Goal: Task Accomplishment & Management: Use online tool/utility

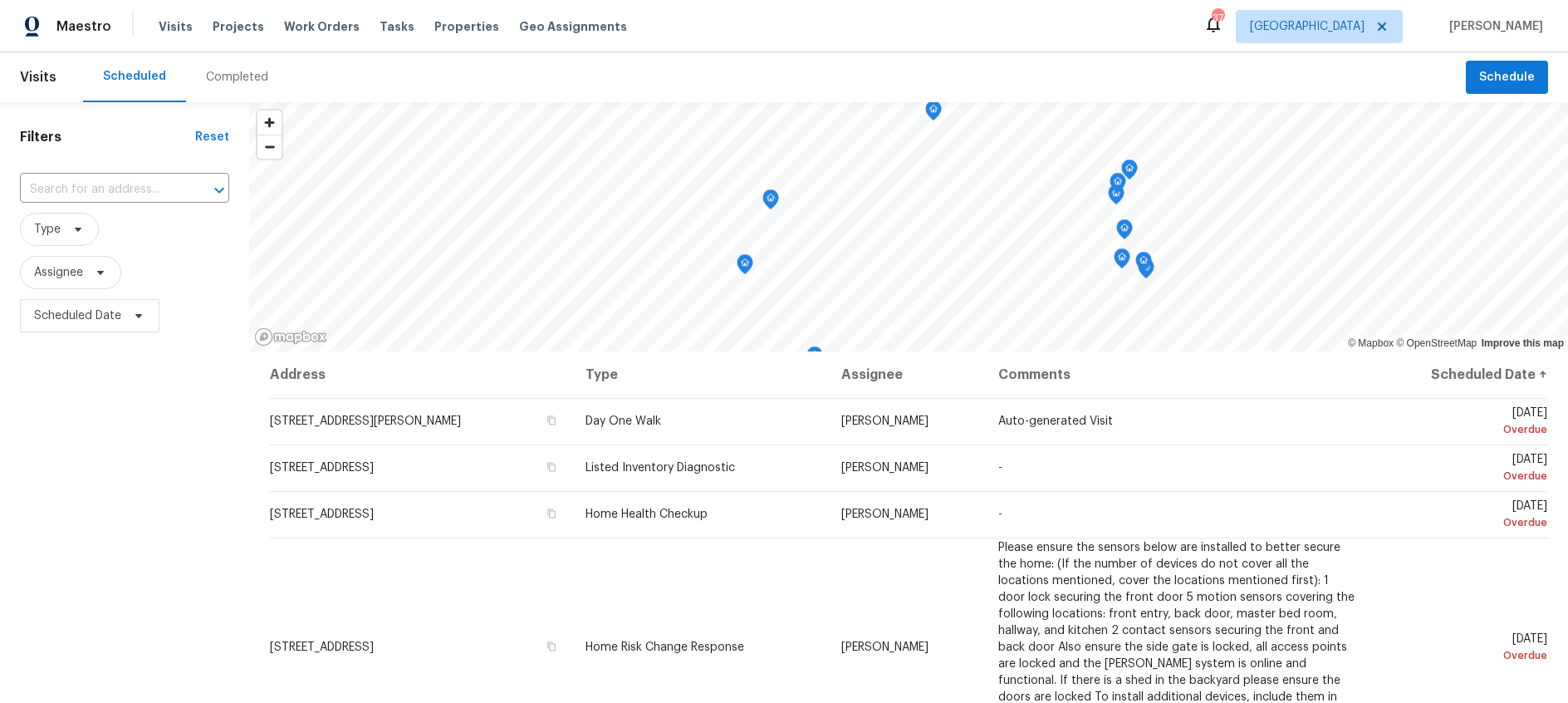
click at [308, 23] on span "Work Orders" at bounding box center [322, 26] width 76 height 17
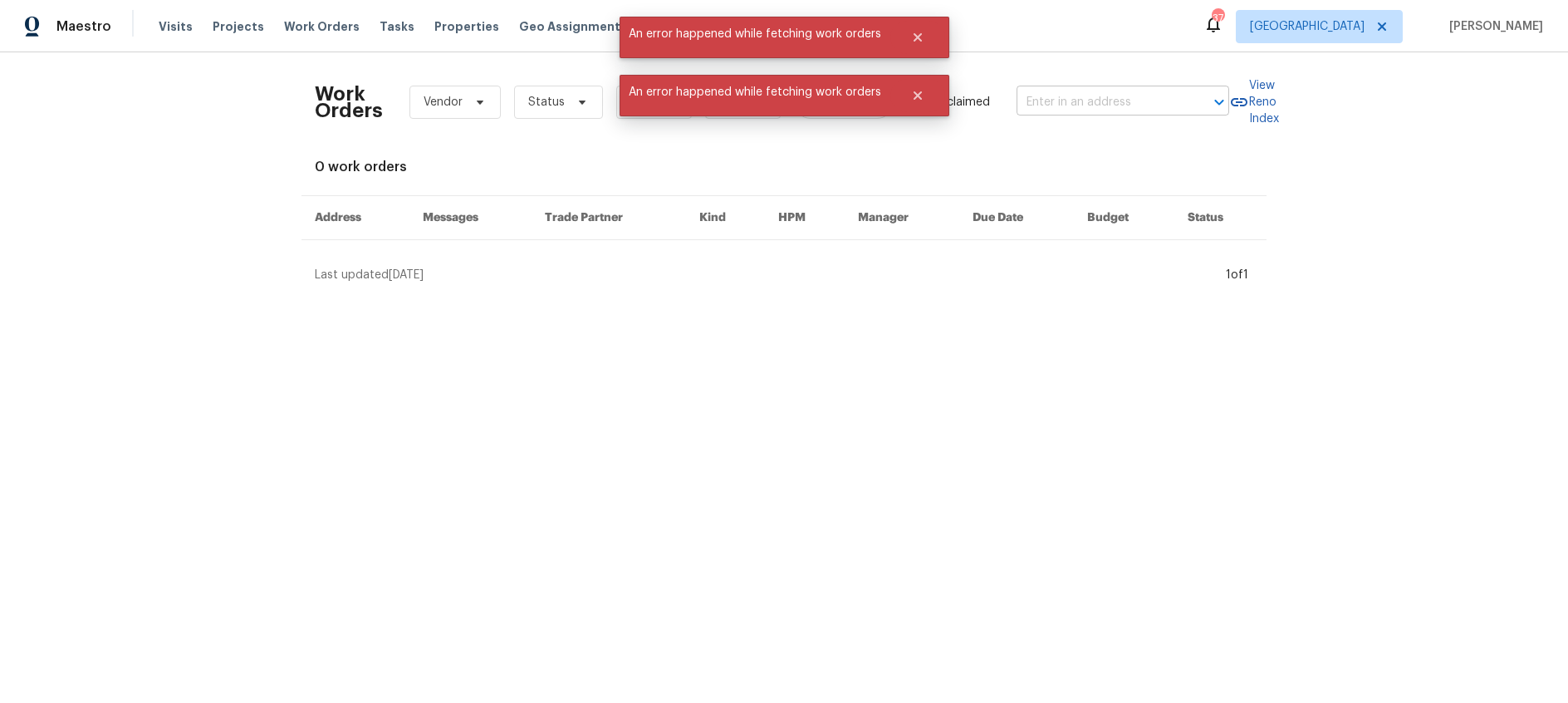
click at [1049, 101] on input "text" at bounding box center [1100, 103] width 166 height 26
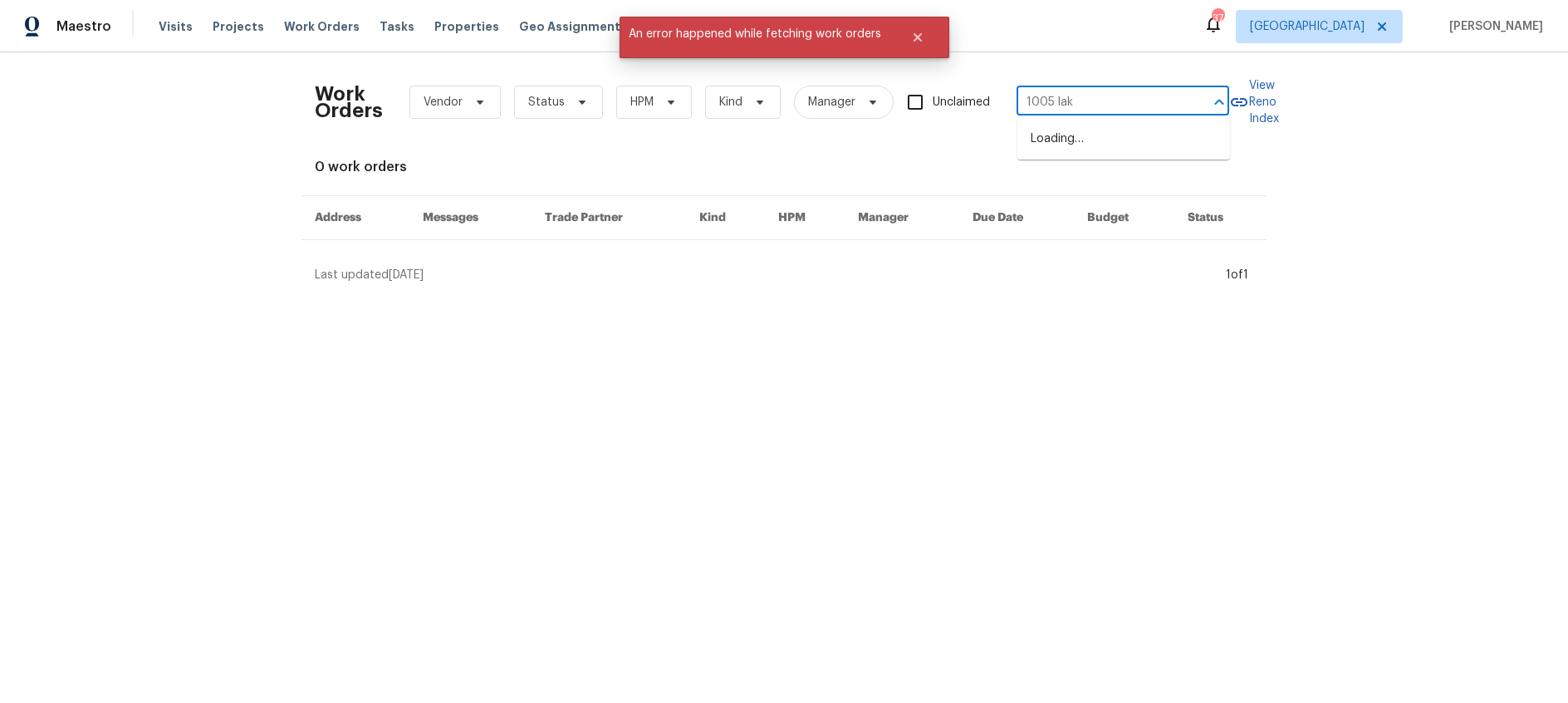
type input "1005 lake"
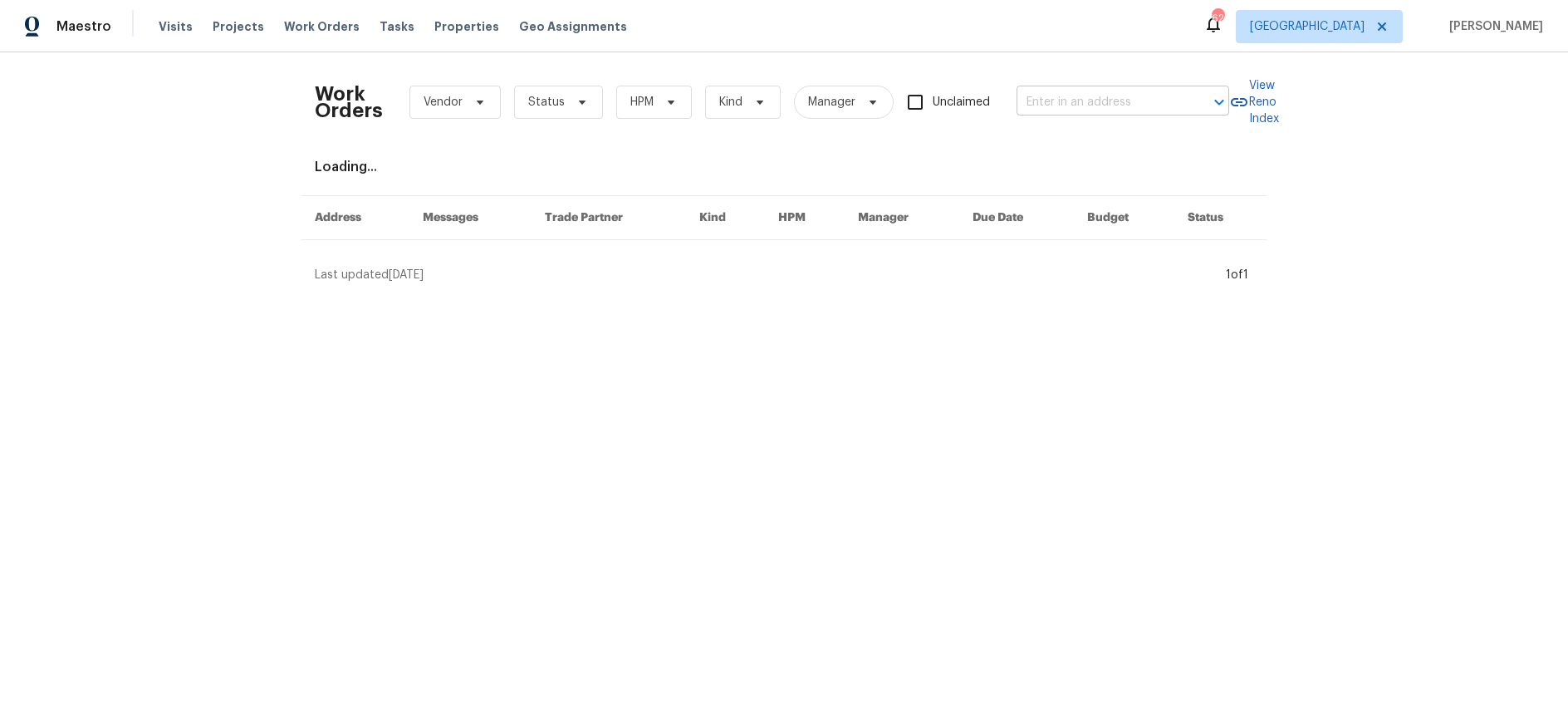
click at [1068, 101] on input "text" at bounding box center [1100, 103] width 166 height 26
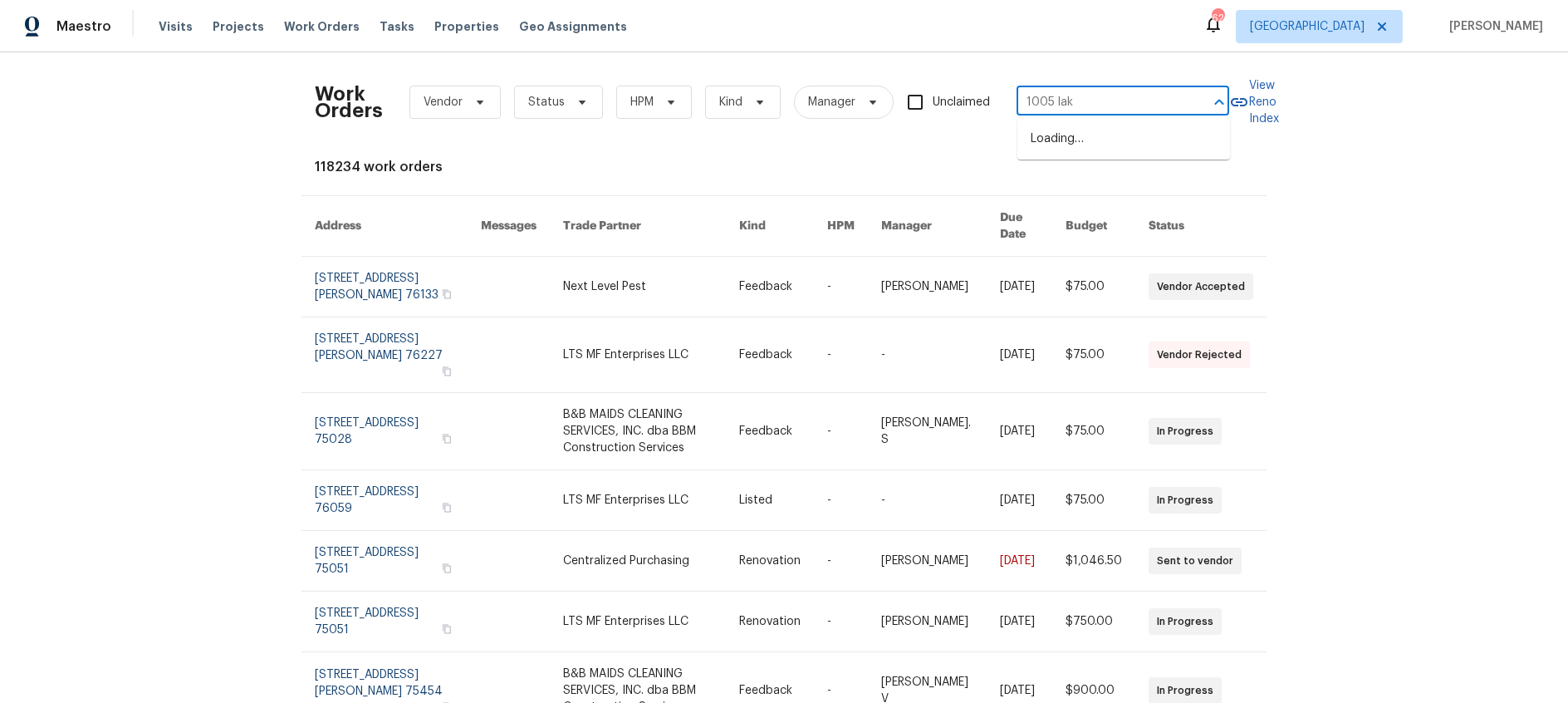
type input "1005 lake"
click at [1130, 180] on li "1005 Lake Hollow Dr, Little Elm, TX 75068" at bounding box center [1124, 166] width 212 height 28
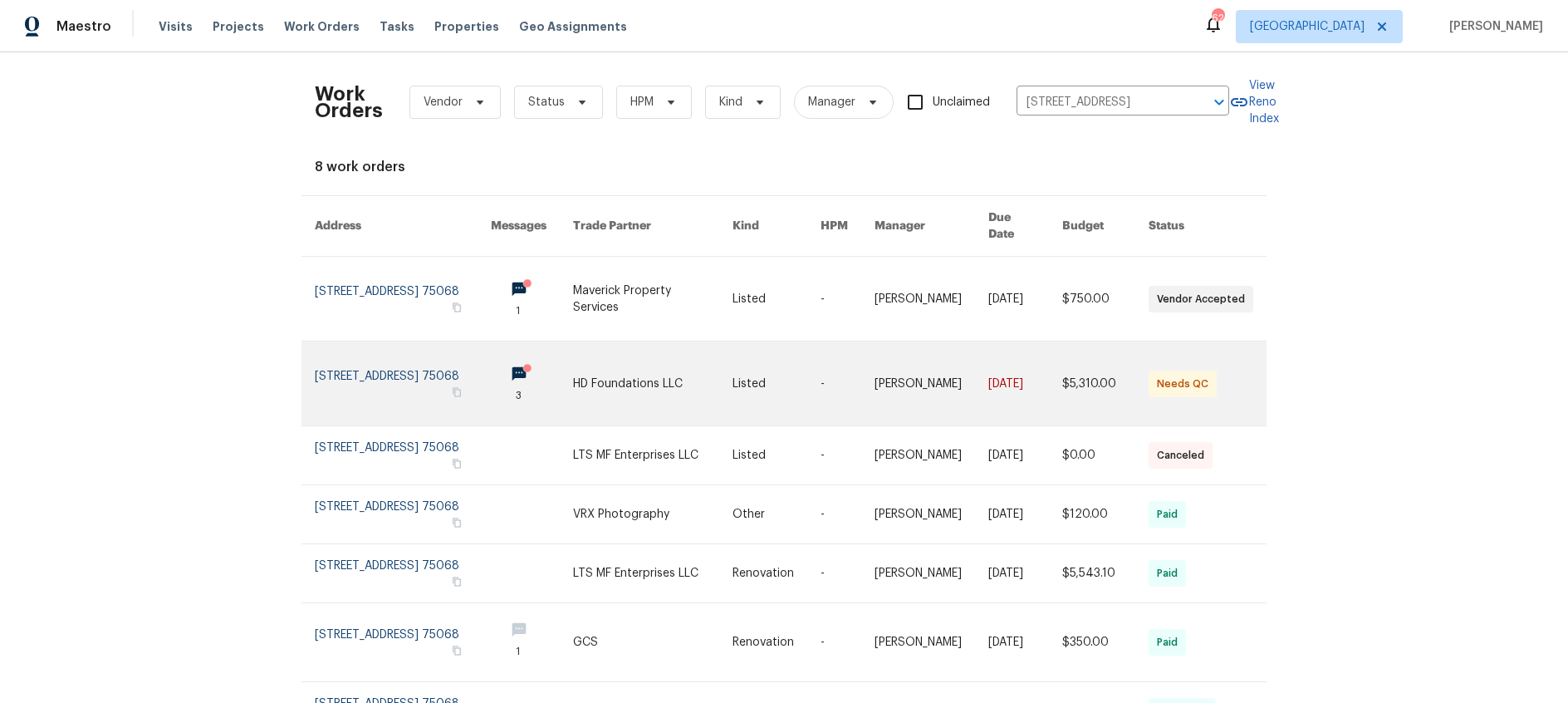
click at [668, 374] on link at bounding box center [653, 384] width 160 height 84
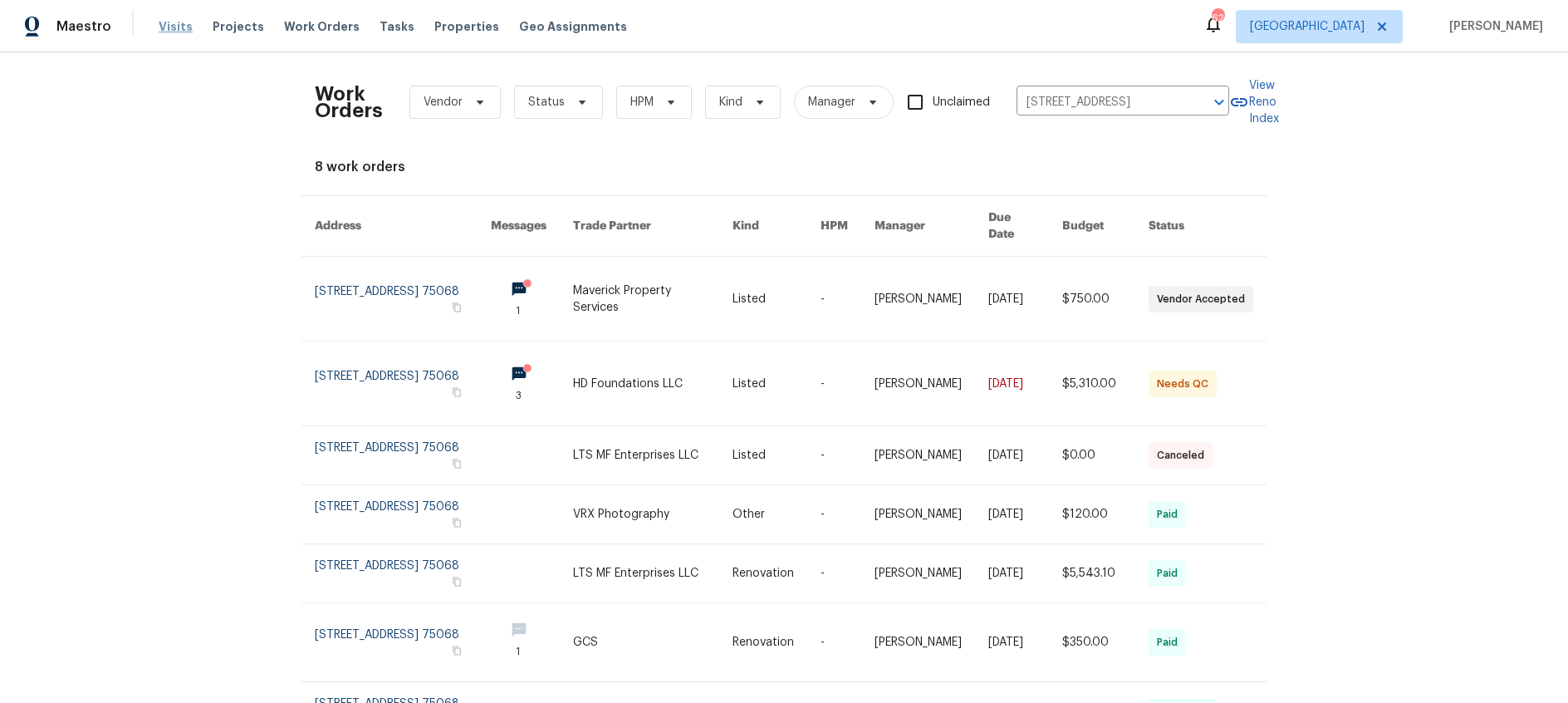
click at [170, 29] on span "Visits" at bounding box center [176, 26] width 34 height 17
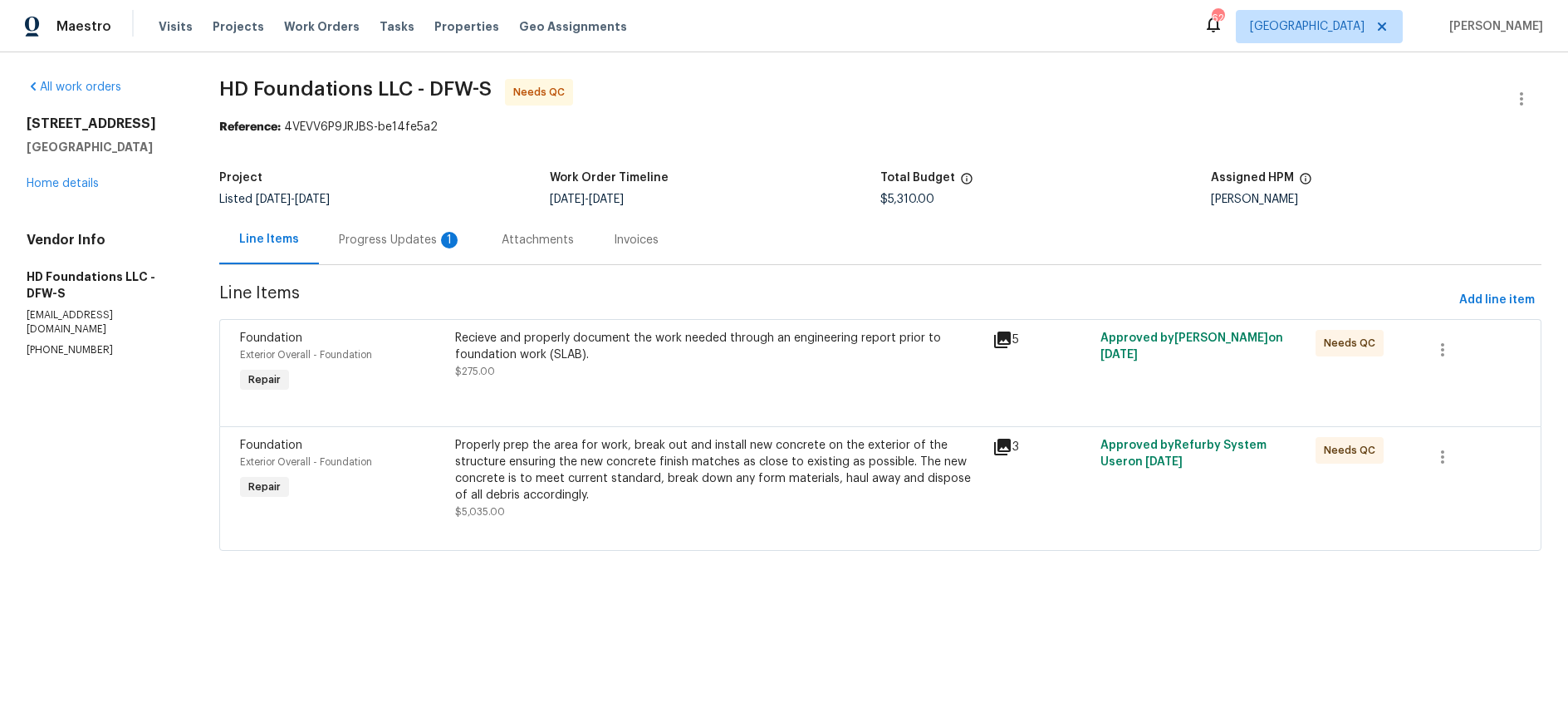
click at [400, 244] on div "Progress Updates 1" at bounding box center [400, 240] width 123 height 17
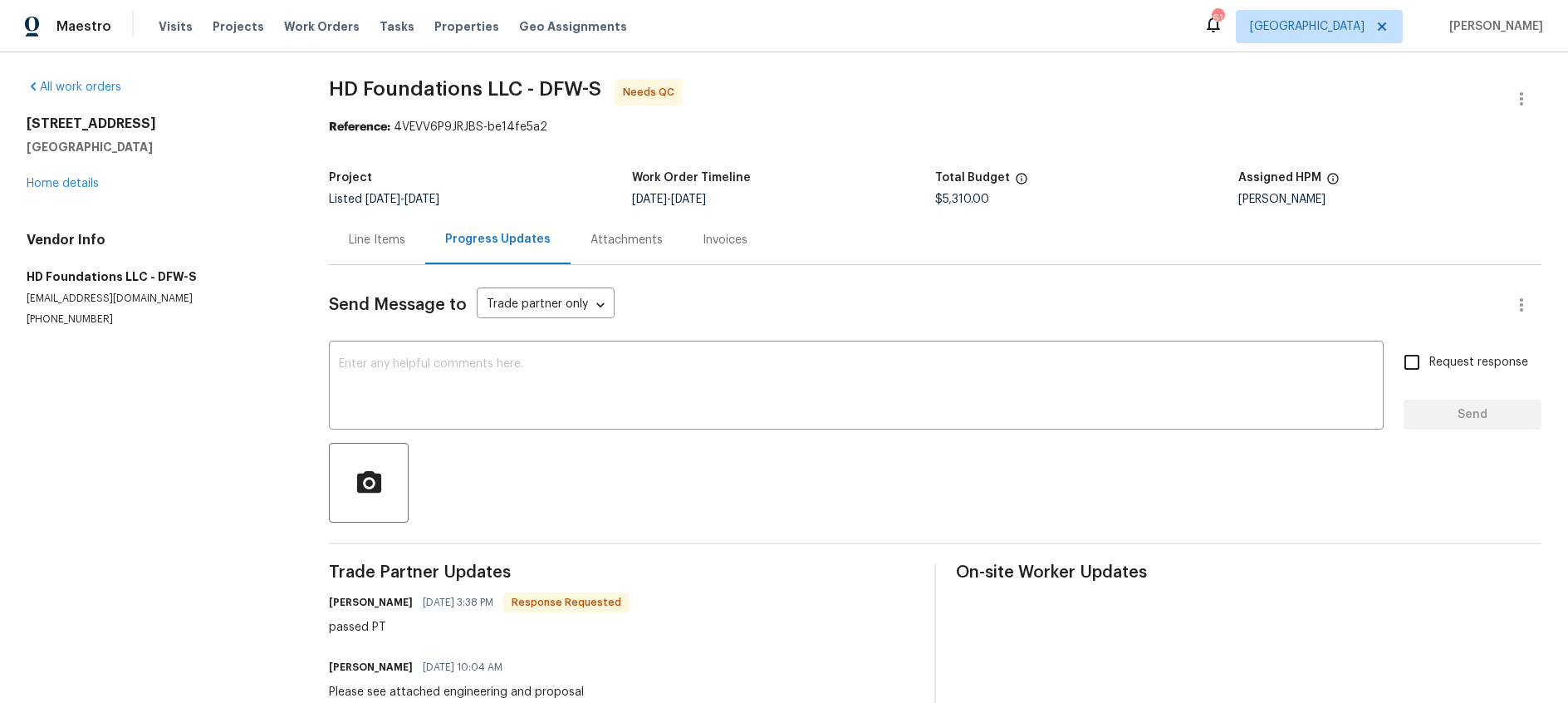
click at [377, 240] on div "Line Items" at bounding box center [376, 240] width 56 height 17
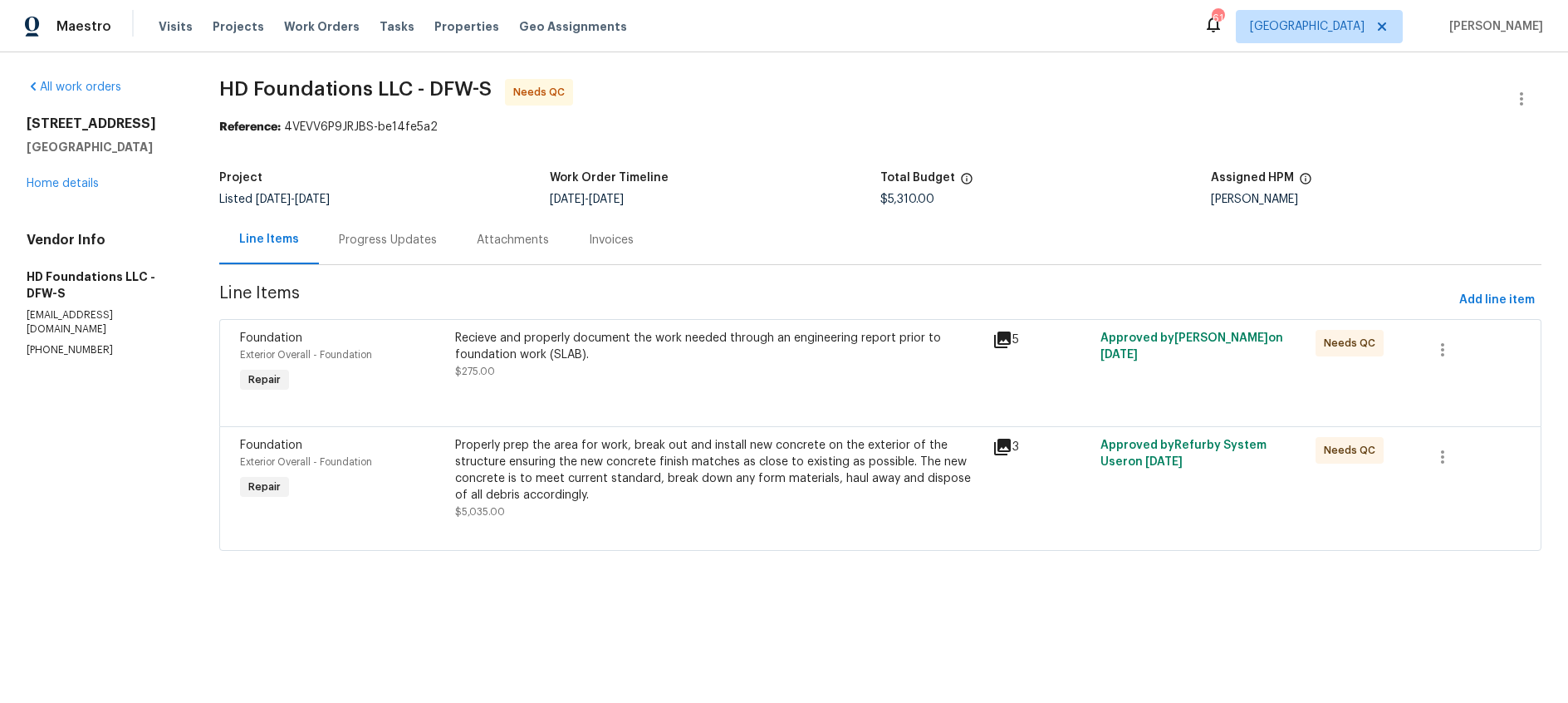
click at [384, 246] on div "Progress Updates" at bounding box center [388, 240] width 98 height 17
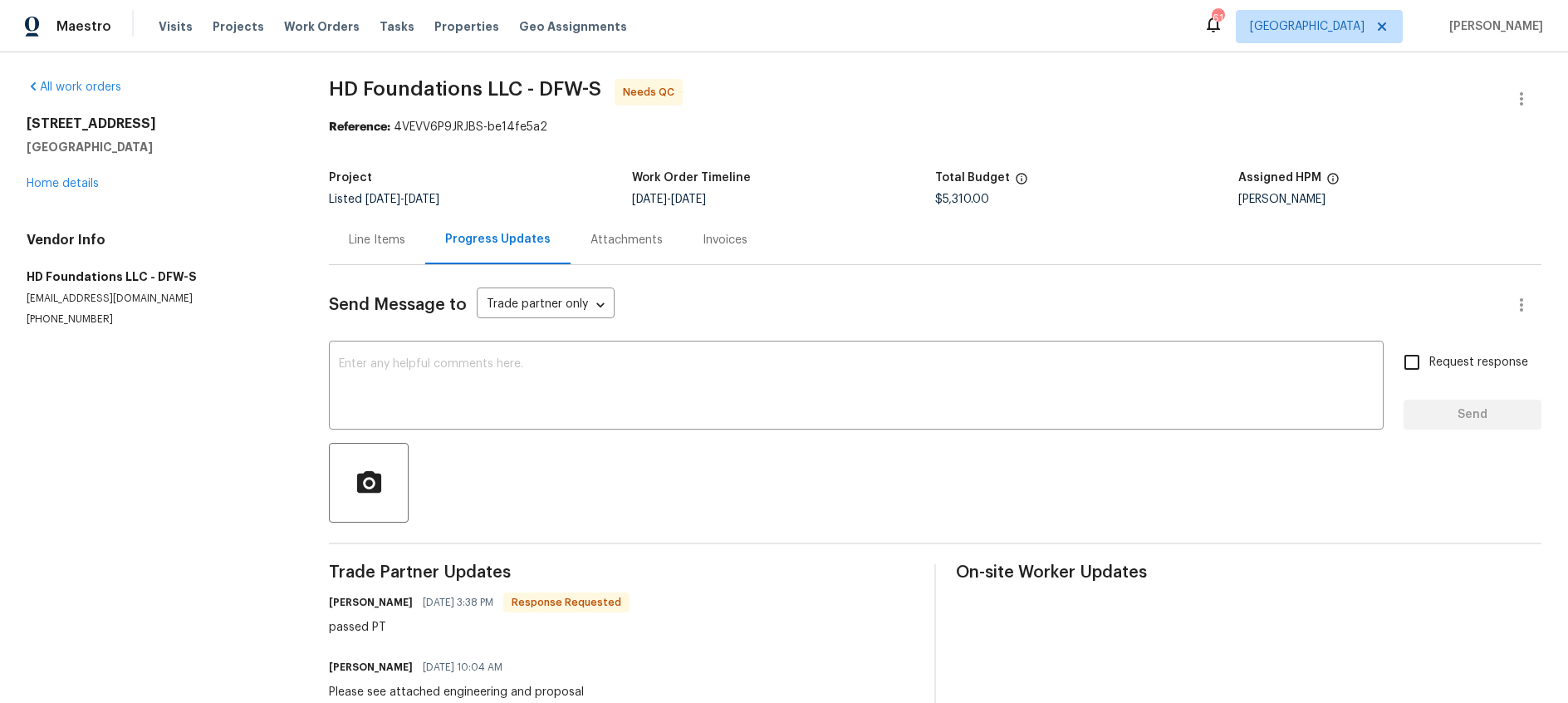
scroll to position [5, 0]
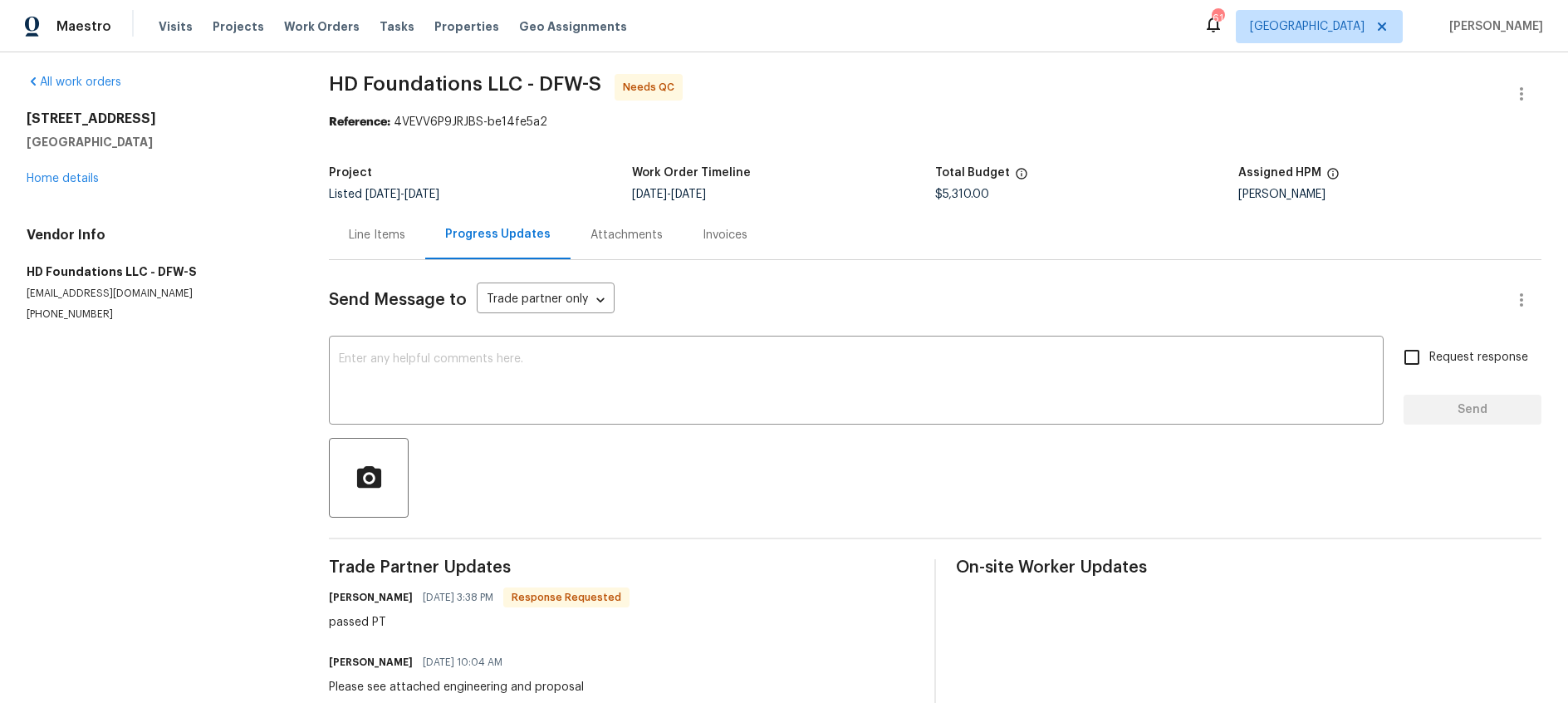
click at [391, 249] on div "Line Items" at bounding box center [377, 235] width 96 height 49
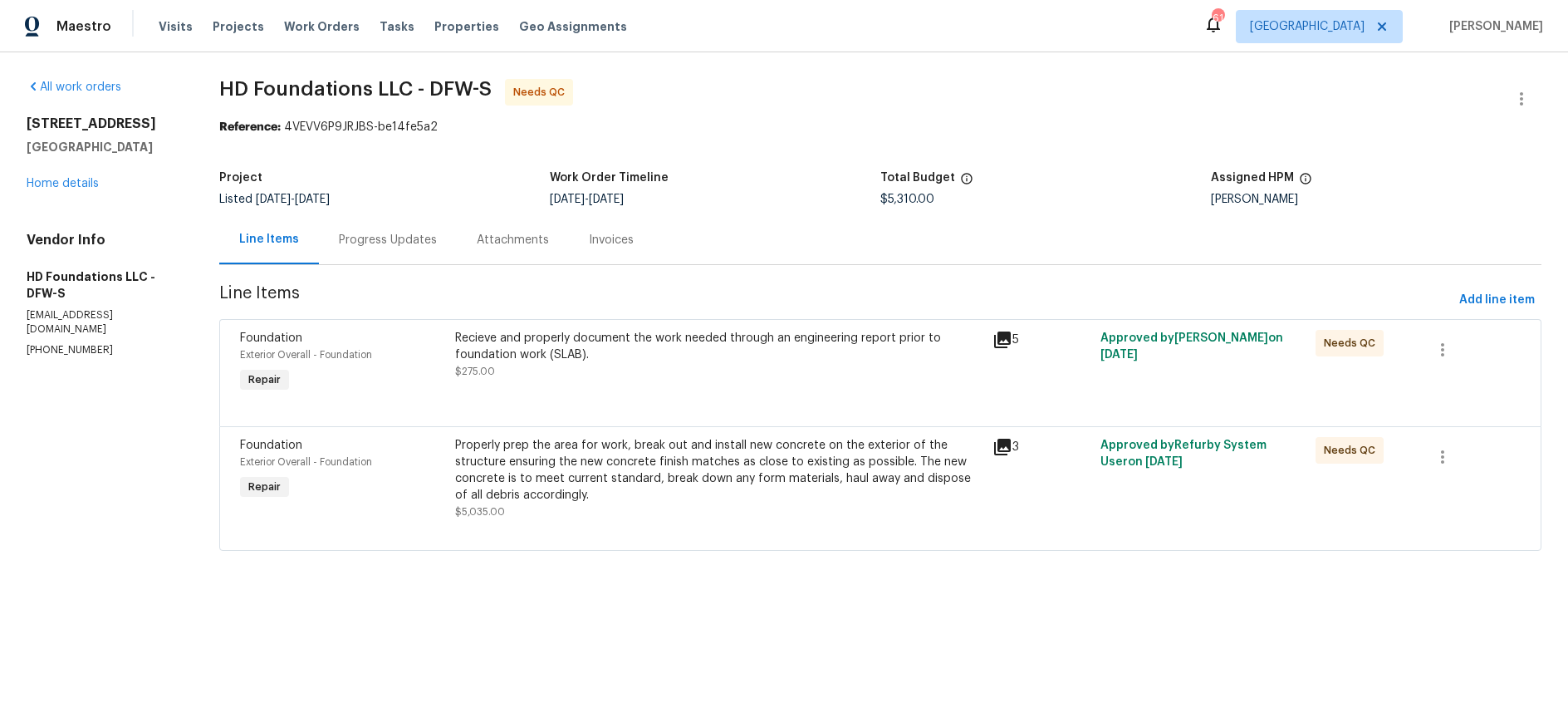
click at [740, 405] on div at bounding box center [880, 406] width 1281 height 20
click at [636, 347] on div "Recieve and properly document the work needed through an engineering report pri…" at bounding box center [719, 346] width 528 height 33
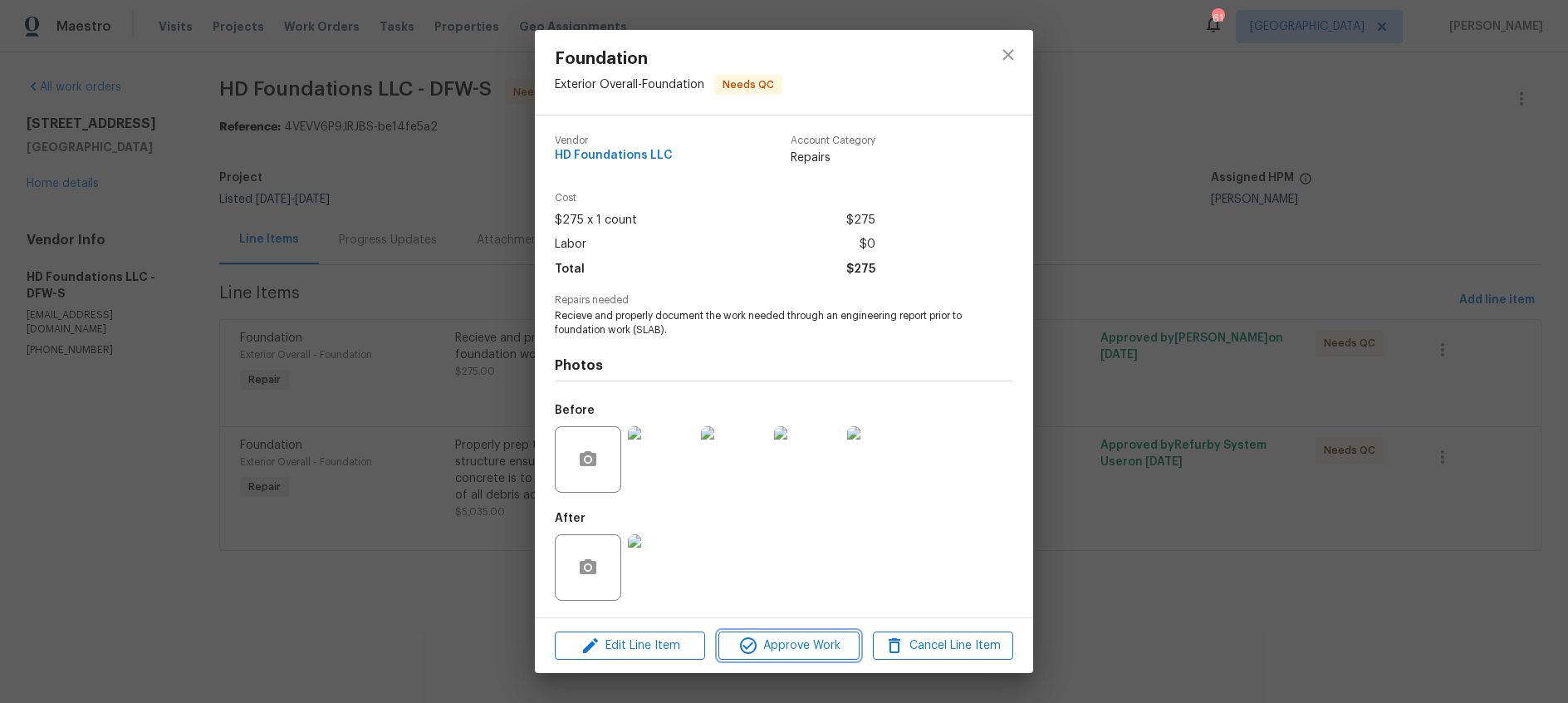
click at [805, 647] on span "Approve Work" at bounding box center [788, 646] width 130 height 21
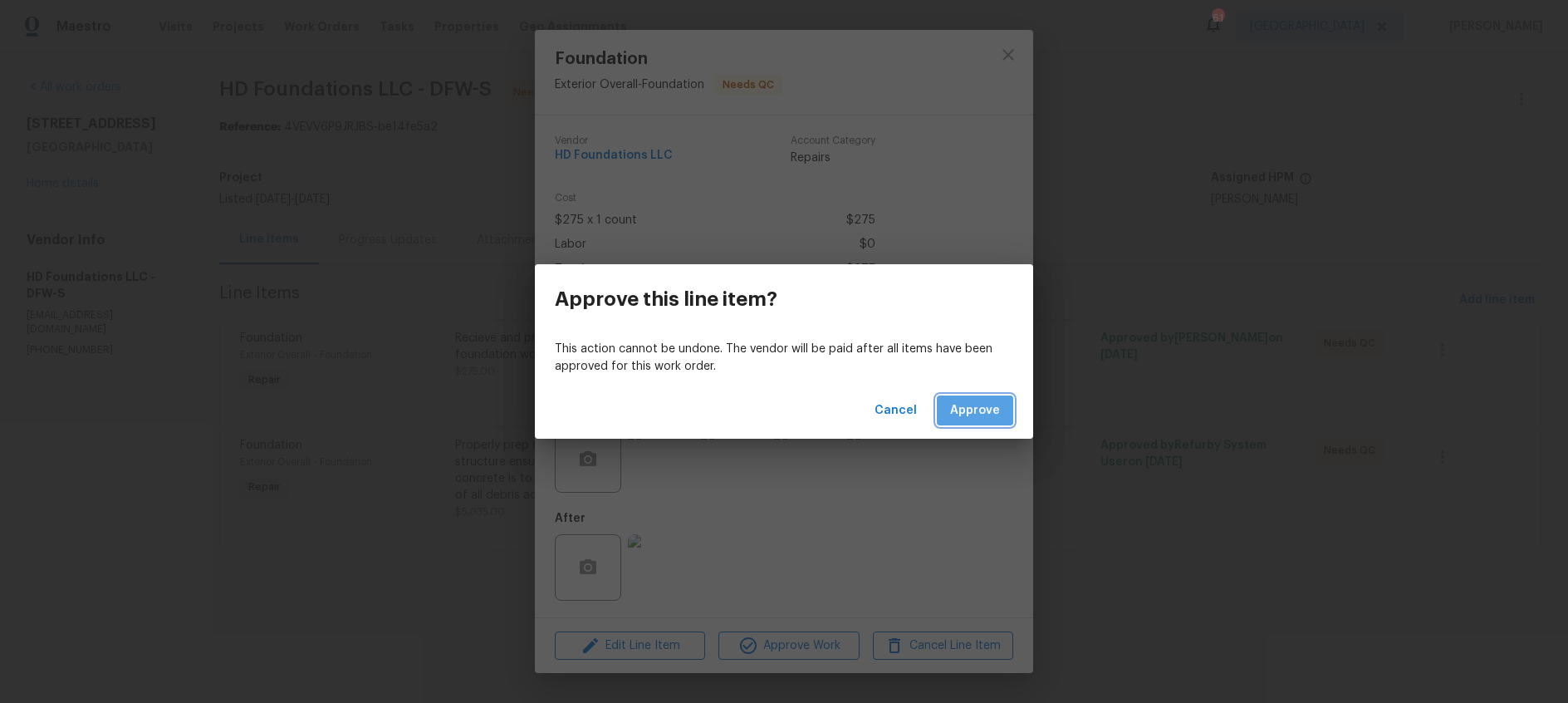
click at [970, 409] on span "Approve" at bounding box center [976, 410] width 50 height 21
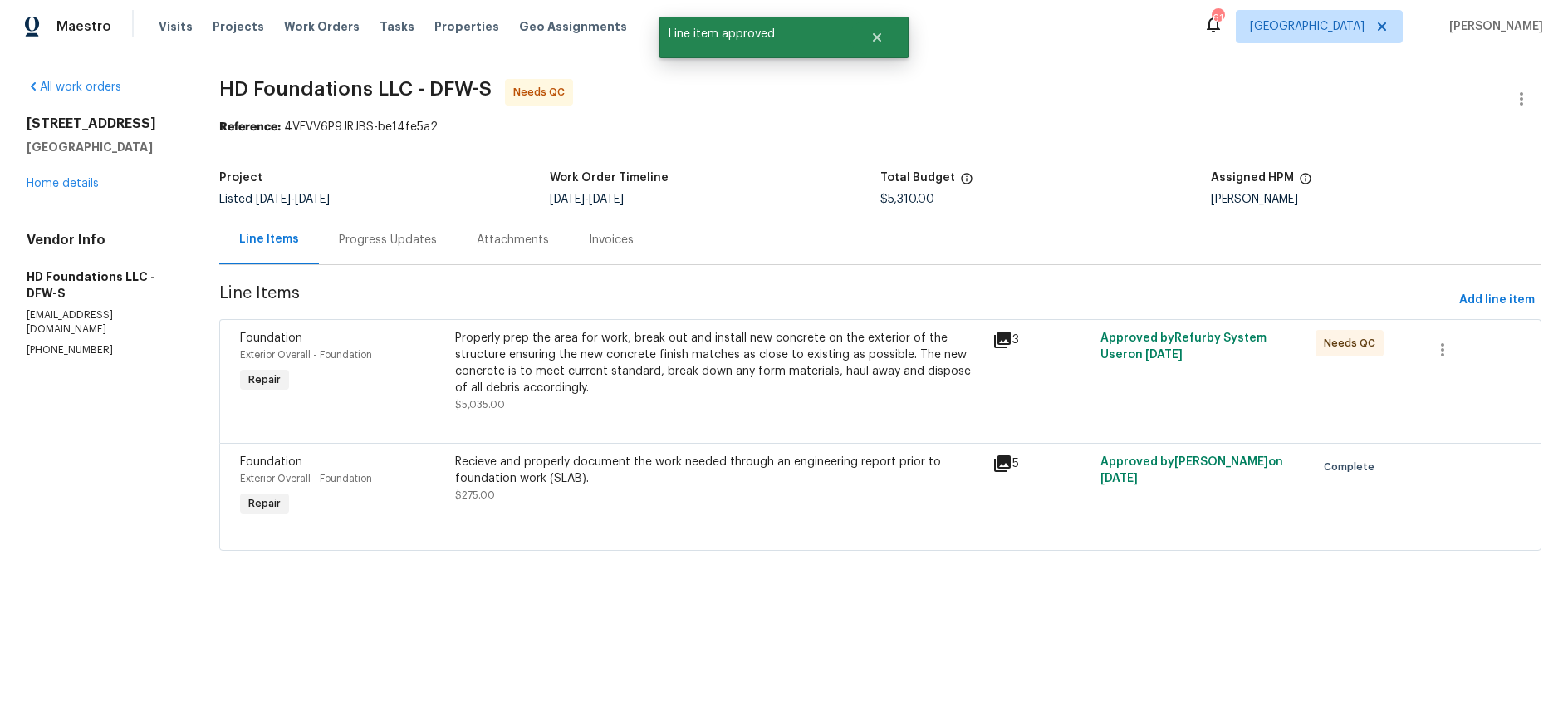
click at [771, 366] on div "Properly prep the area for work, break out and install new concrete on the exte…" at bounding box center [719, 363] width 528 height 67
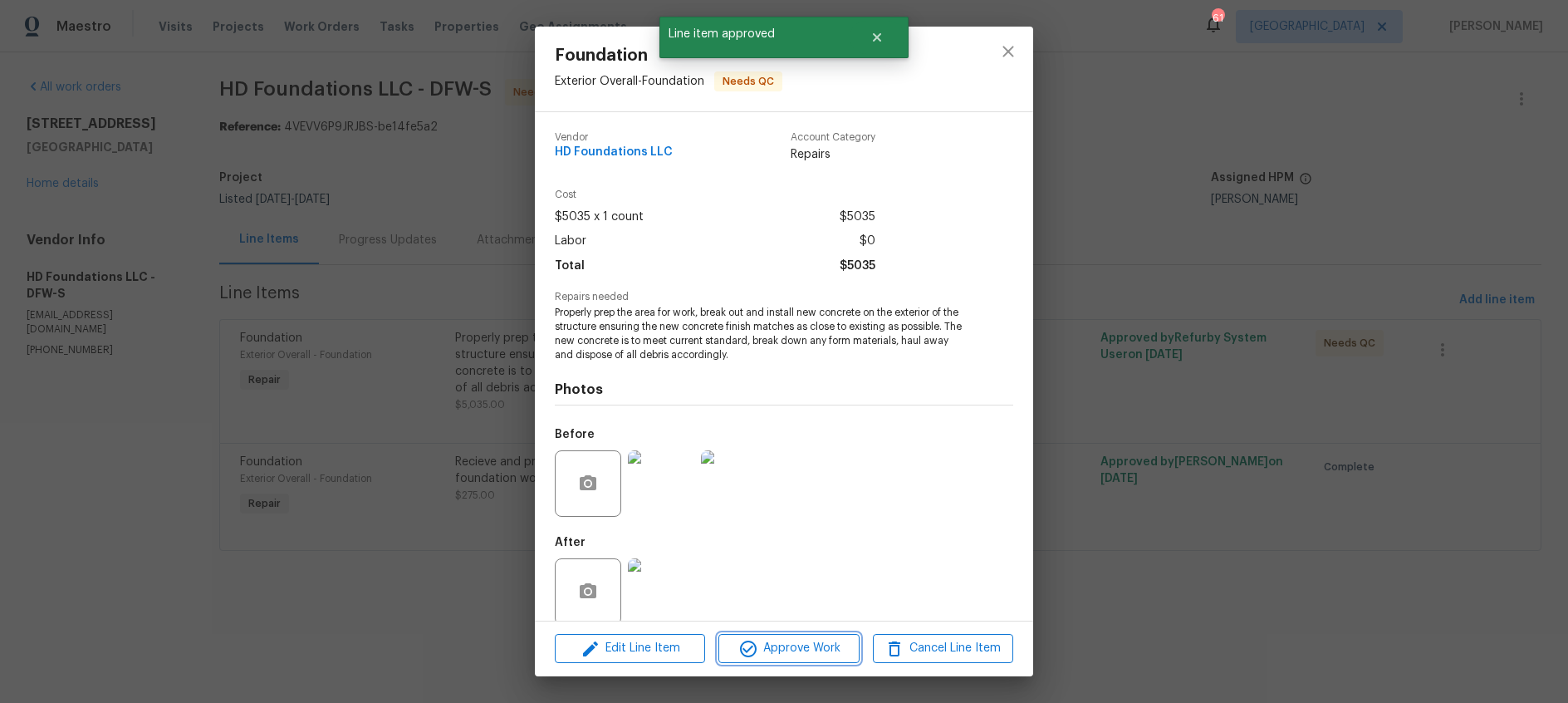
click at [774, 645] on span "Approve Work" at bounding box center [788, 648] width 130 height 21
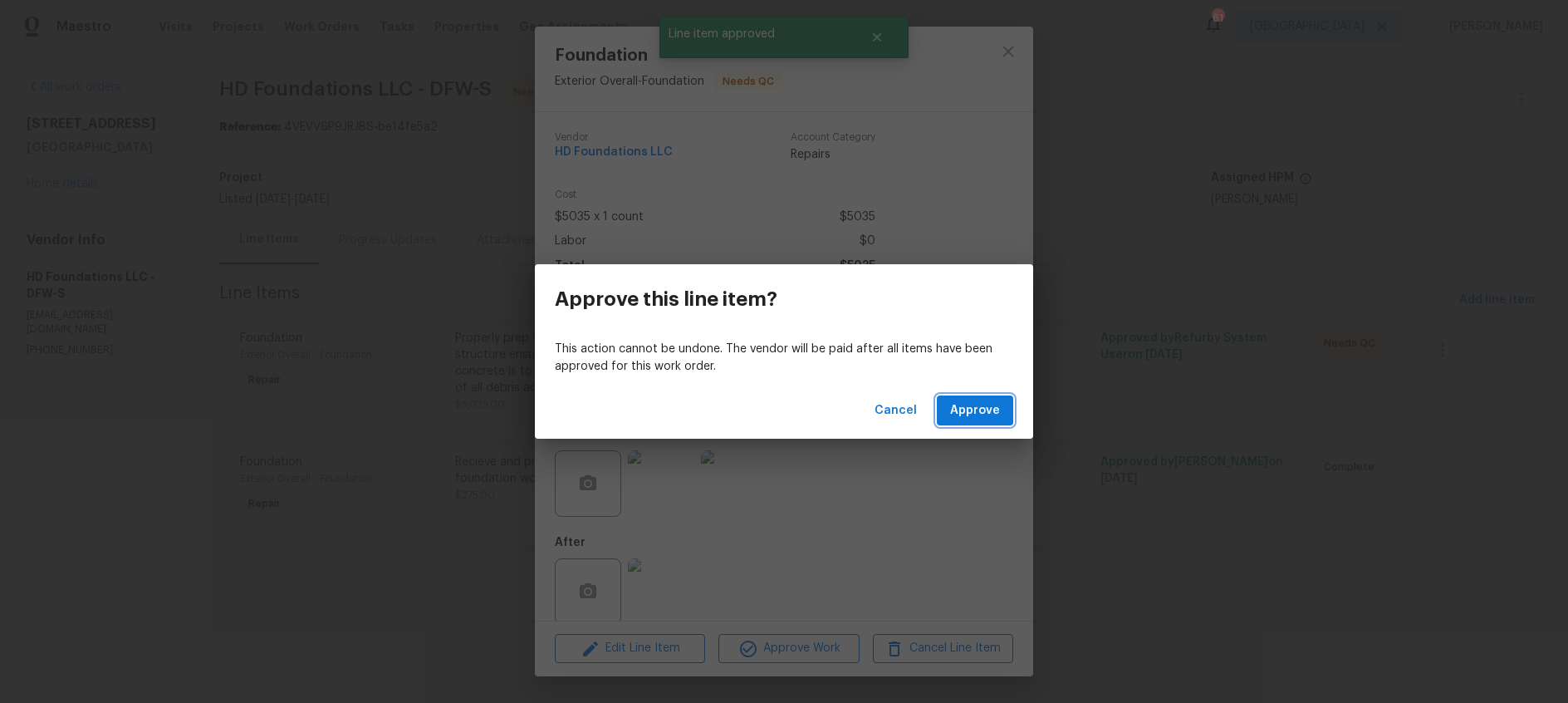
click at [982, 409] on span "Approve" at bounding box center [976, 410] width 50 height 21
